Goal: Task Accomplishment & Management: Use online tool/utility

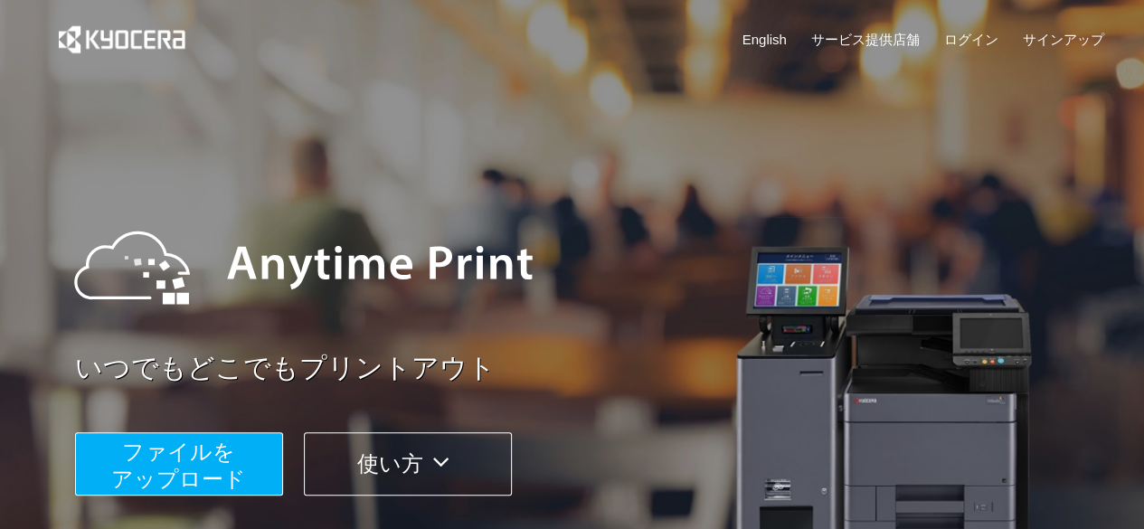
click at [140, 463] on span "ファイルを ​​アップロード" at bounding box center [178, 466] width 135 height 52
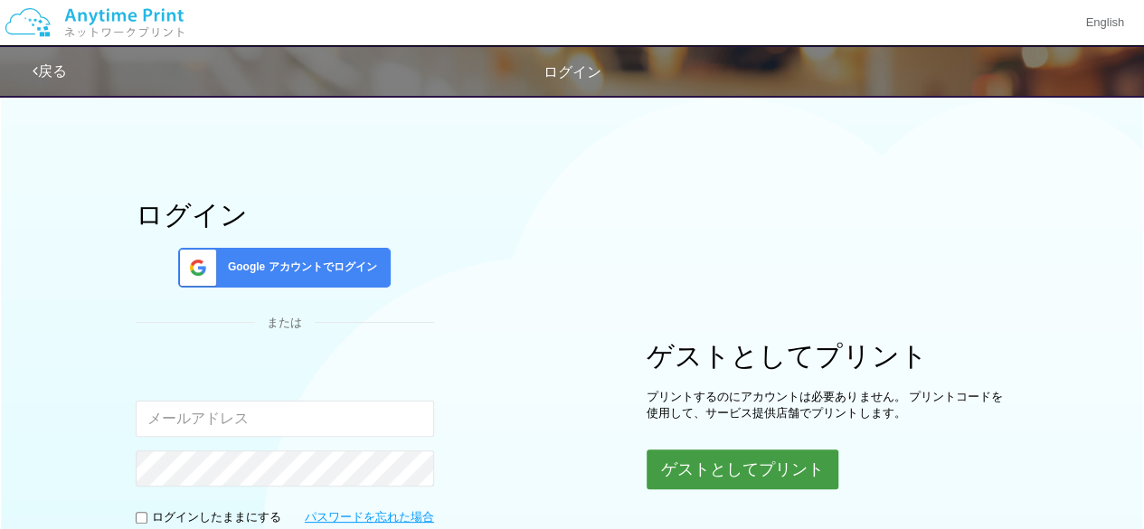
click at [719, 463] on button "ゲストとしてプリント" at bounding box center [743, 469] width 192 height 40
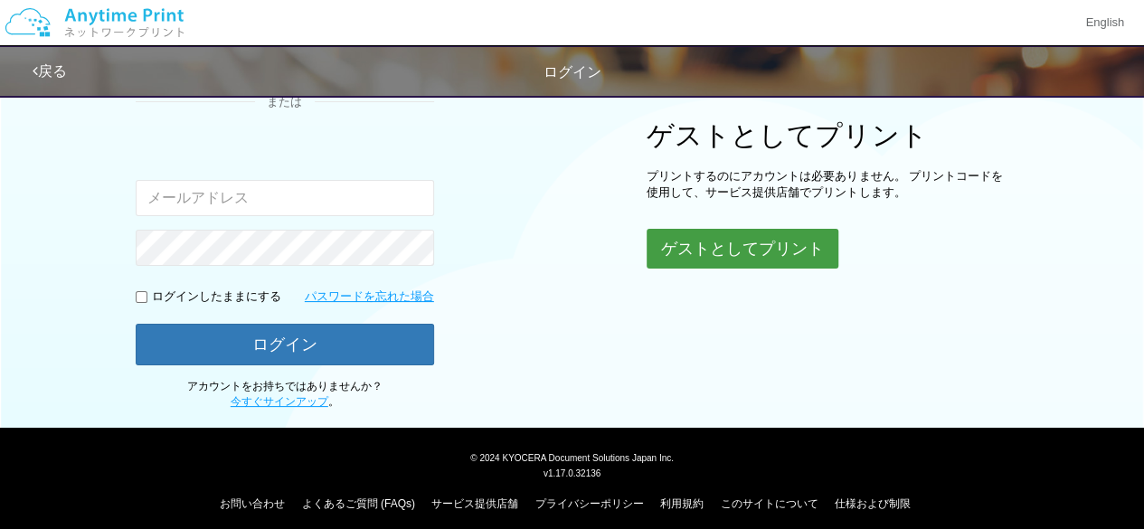
scroll to position [220, 0]
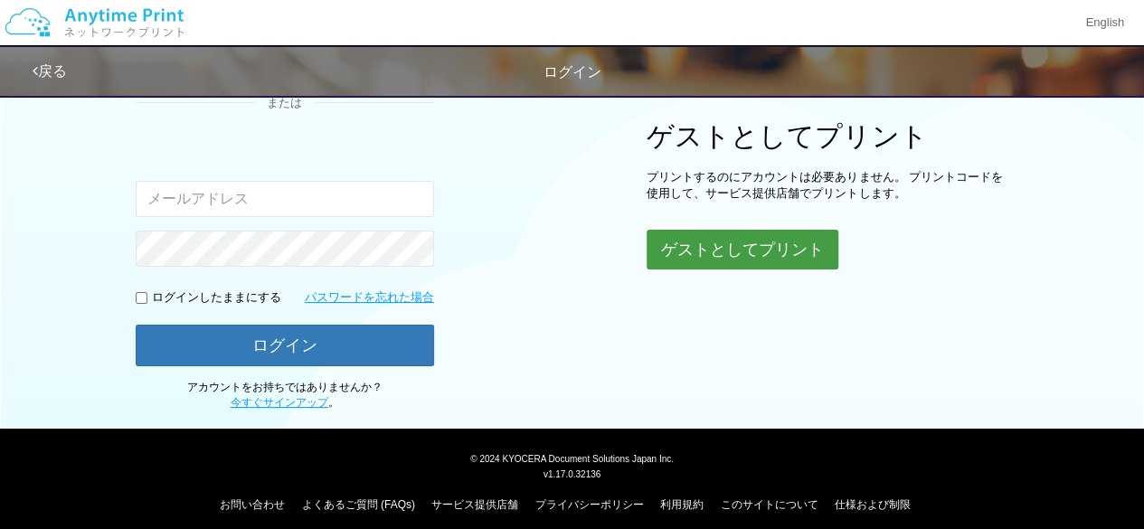
click at [720, 243] on button "ゲストとしてプリント" at bounding box center [743, 250] width 192 height 40
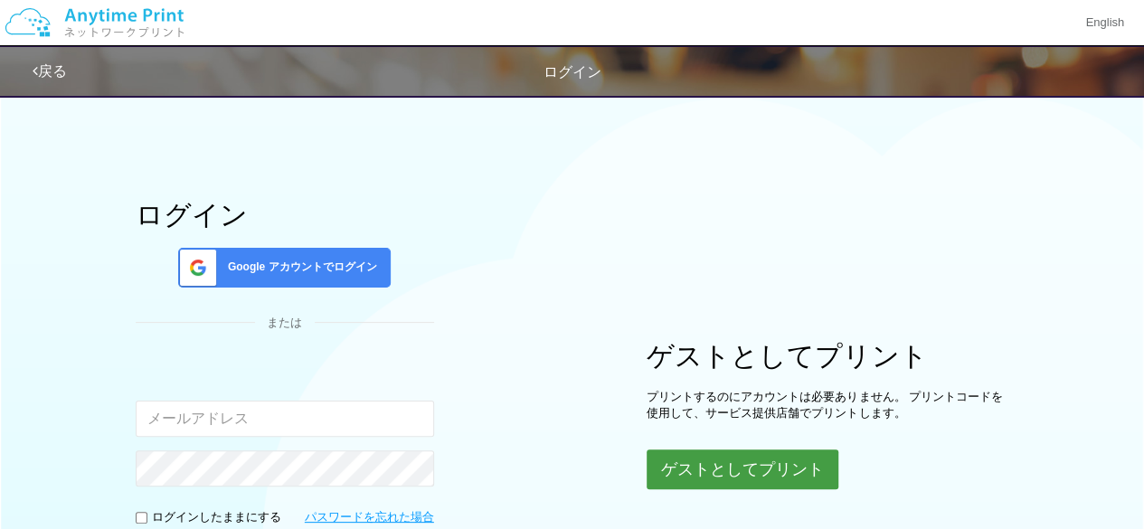
scroll to position [121, 0]
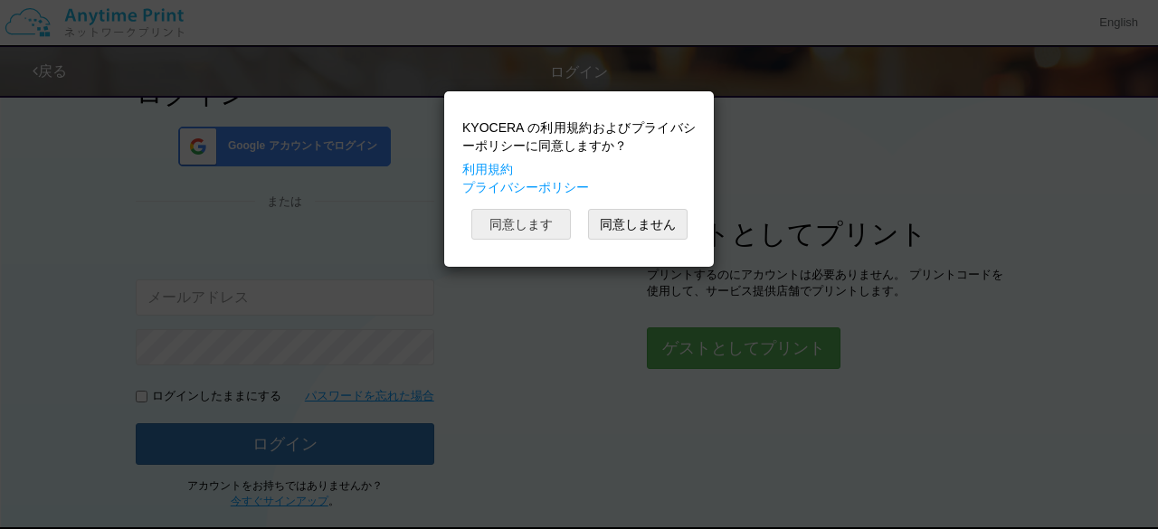
click at [554, 223] on button "同意します" at bounding box center [520, 224] width 99 height 31
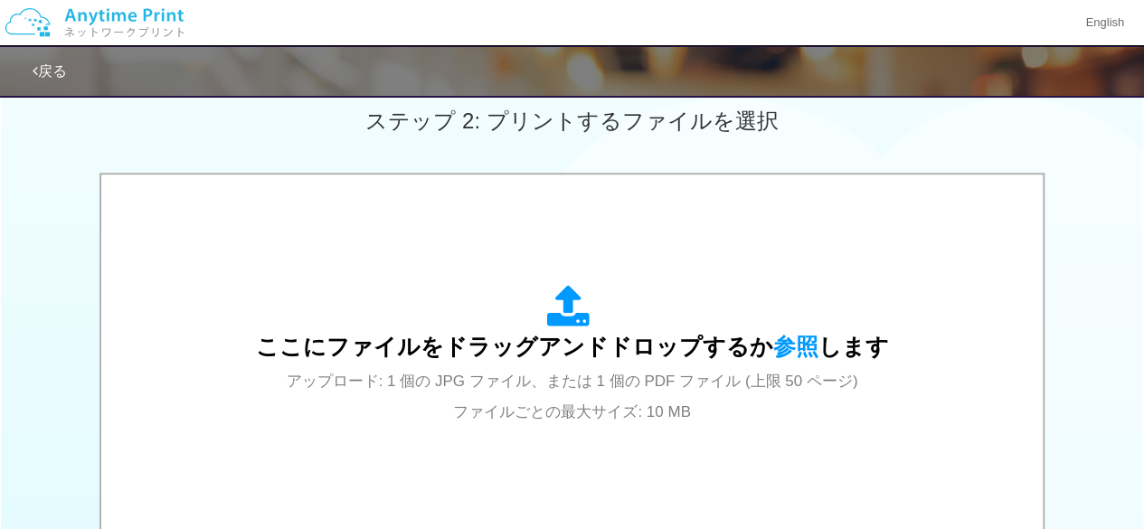
scroll to position [515, 0]
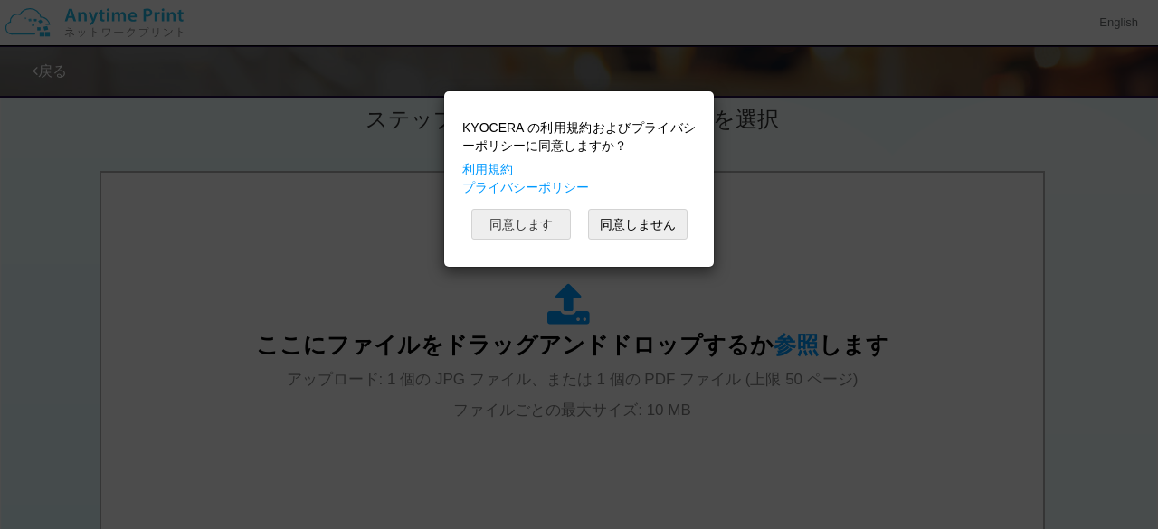
click at [543, 225] on button "同意します" at bounding box center [520, 224] width 99 height 31
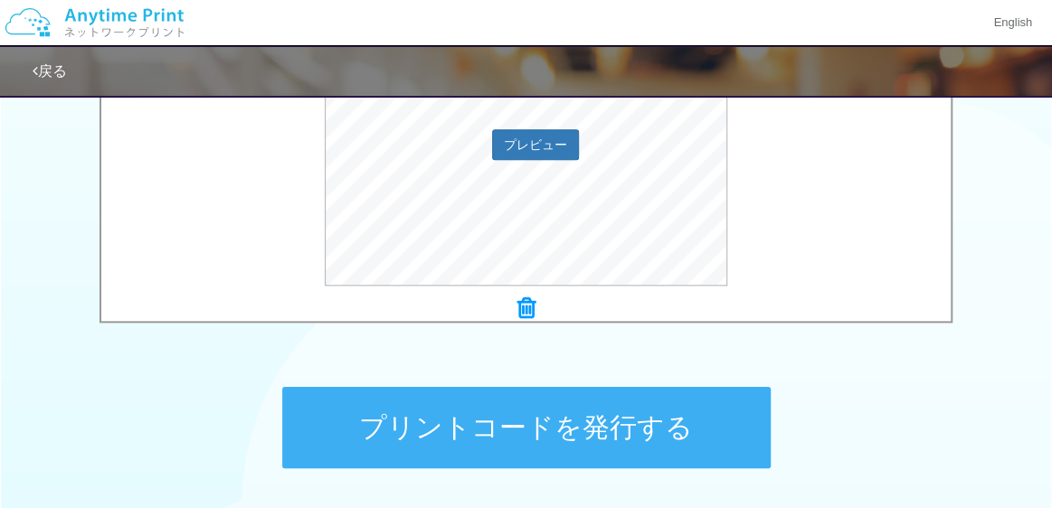
scroll to position [730, 0]
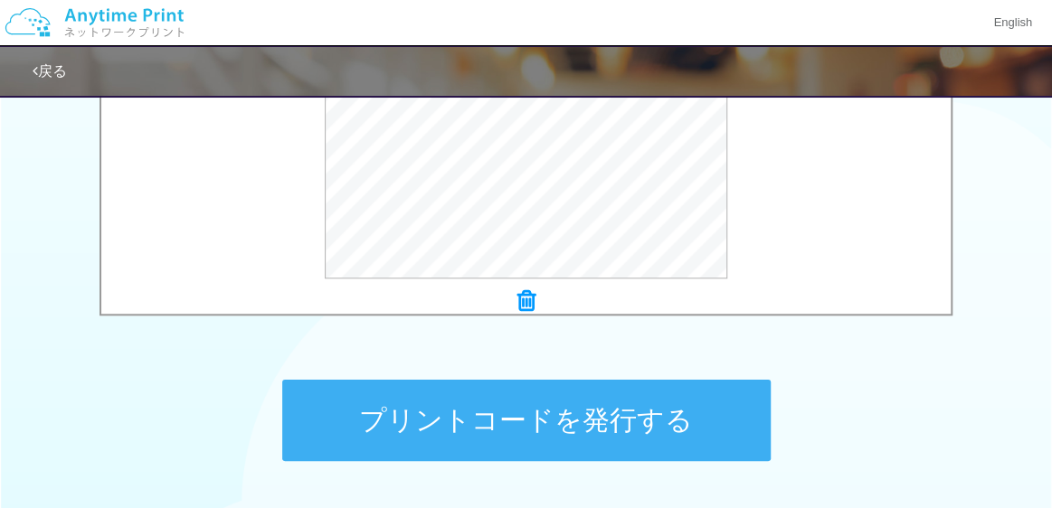
click at [358, 426] on button "プリントコードを発行する" at bounding box center [526, 420] width 488 height 81
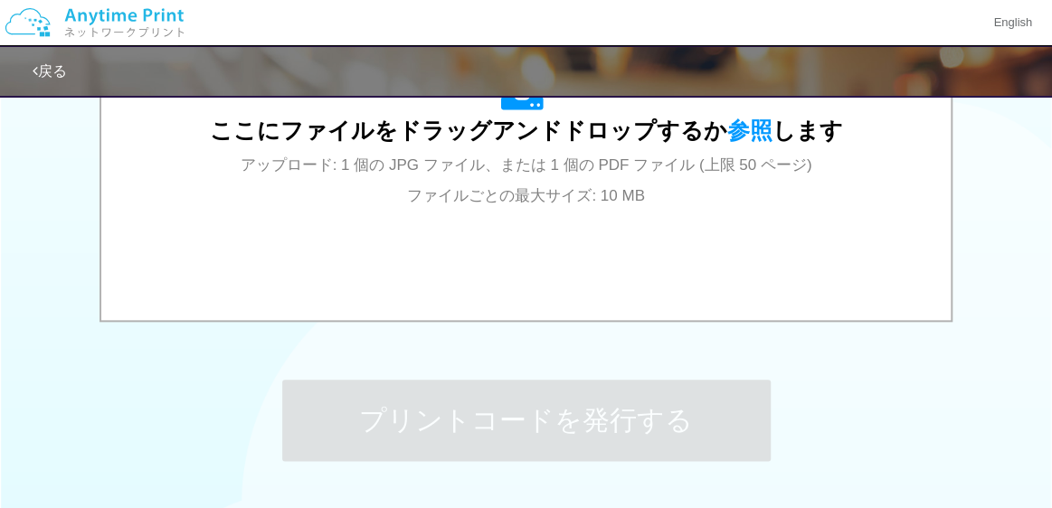
scroll to position [0, 0]
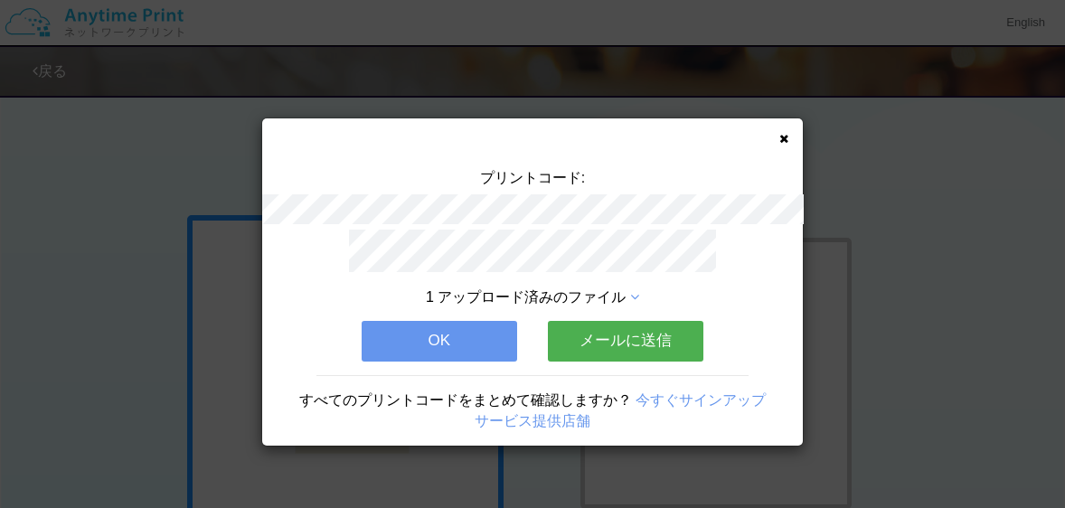
click at [784, 129] on div "プリントコード: 1 アップロード済みのファイル OK メールに送信 すべてのプリントコードをまとめて確認しますか？ 今すぐサインアップ サービス提供店舗" at bounding box center [532, 281] width 541 height 327
click at [784, 137] on icon at bounding box center [784, 139] width 9 height 12
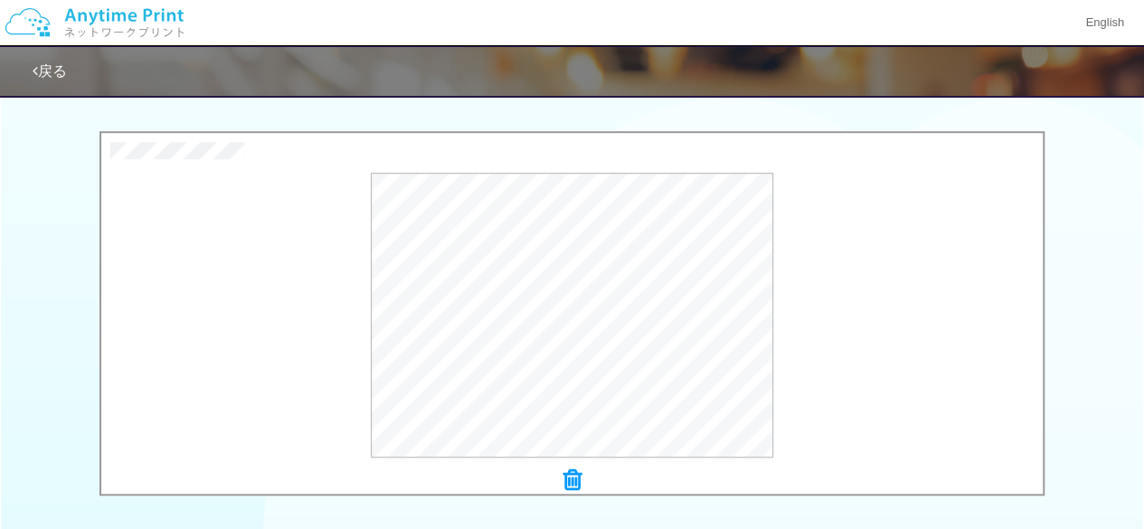
scroll to position [666, 0]
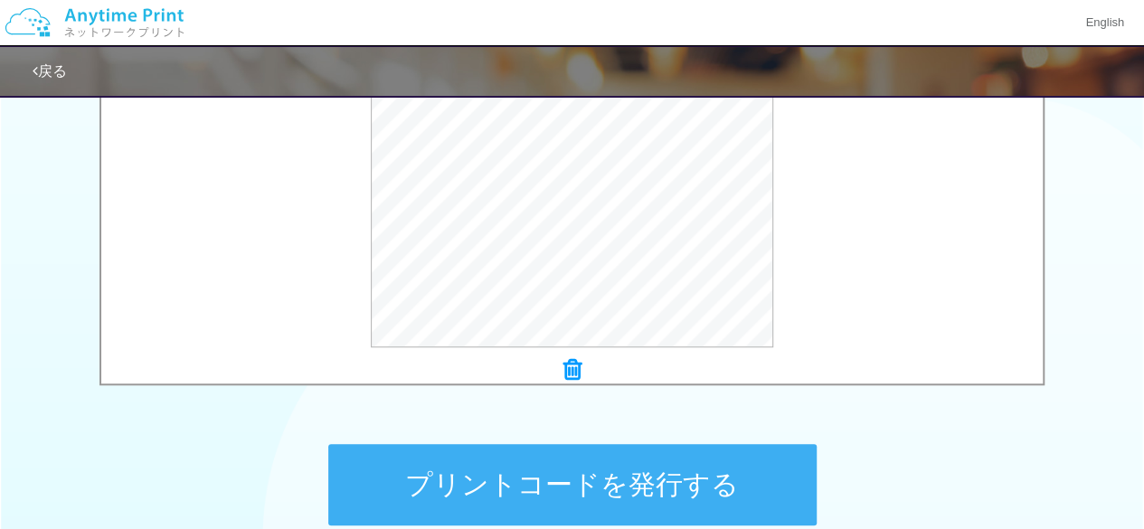
click at [530, 468] on button "プリントコードを発行する" at bounding box center [572, 484] width 488 height 81
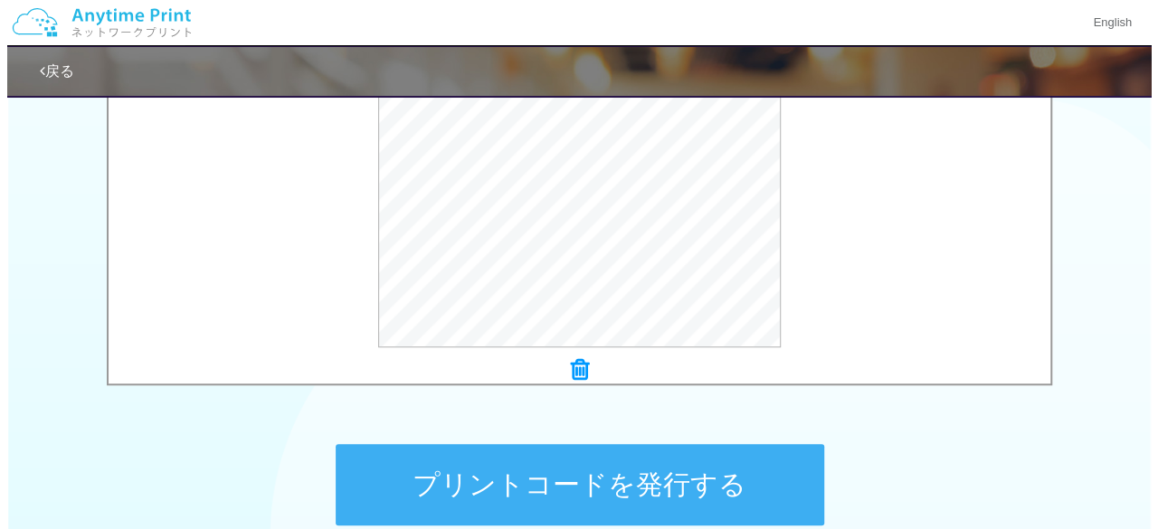
scroll to position [0, 0]
